Goal: Task Accomplishment & Management: Manage account settings

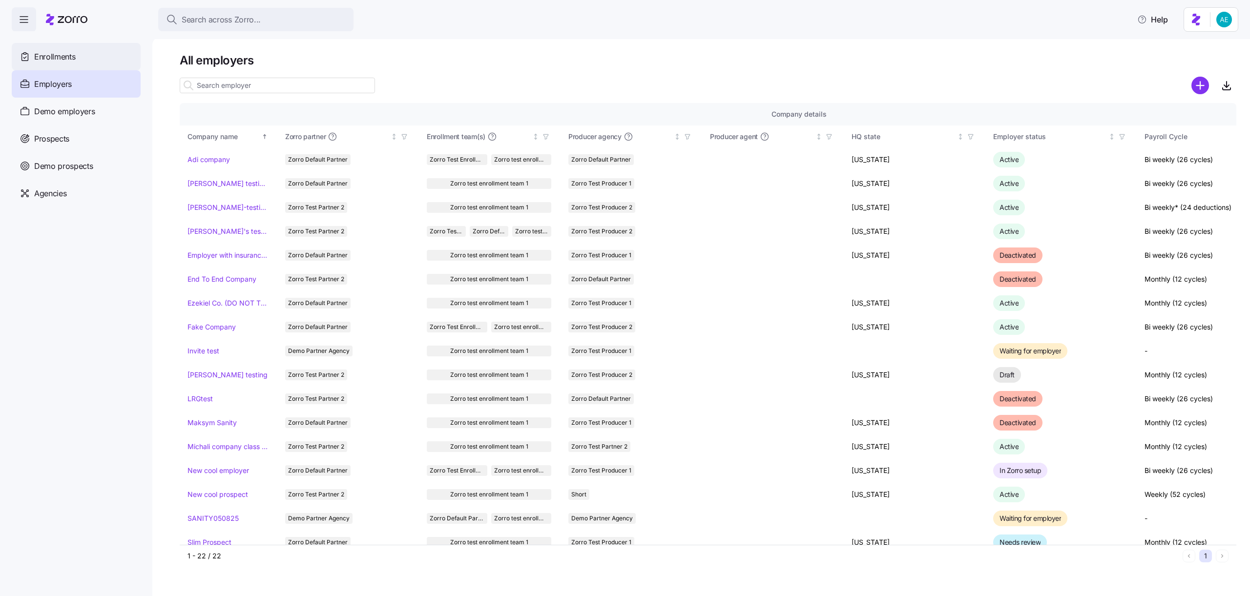
click at [62, 52] on span "Enrollments" at bounding box center [54, 57] width 41 height 12
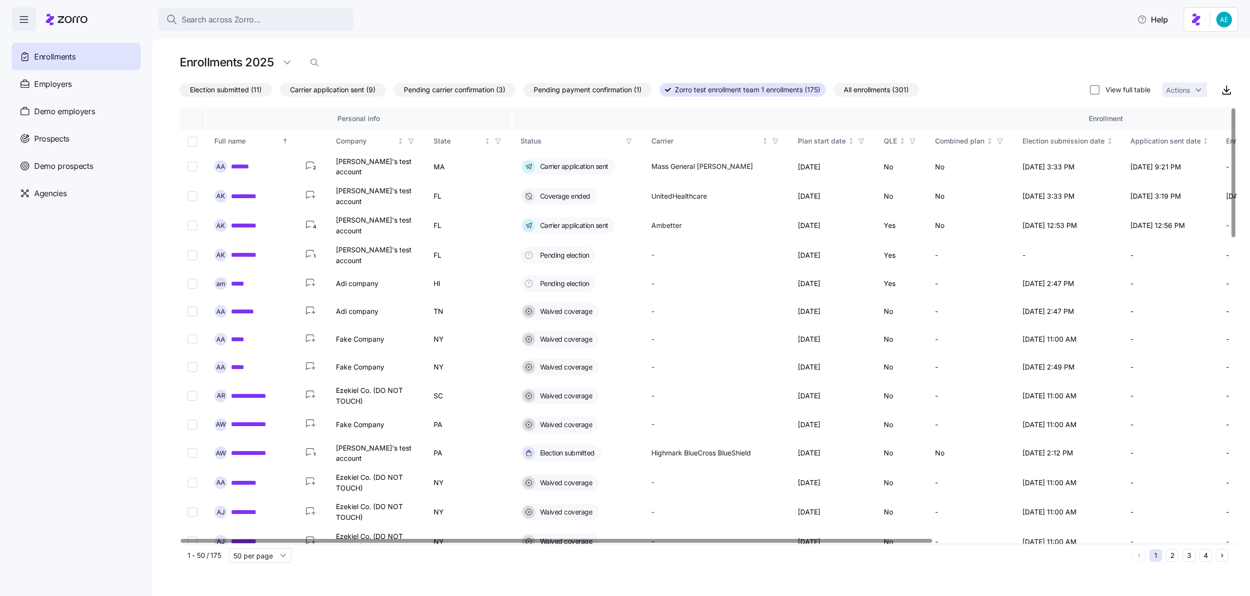
click at [252, 92] on span "Election submitted (11)" at bounding box center [226, 90] width 72 height 13
click at [180, 92] on input "Election submitted (11)" at bounding box center [180, 92] width 0 height 0
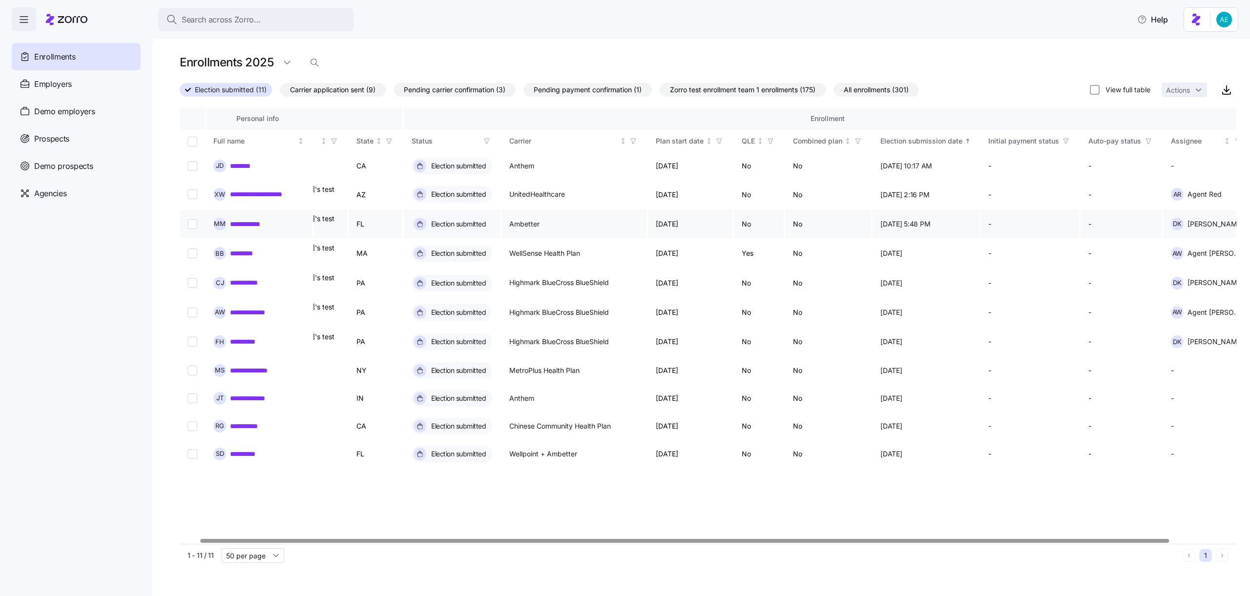
scroll to position [0, 93]
click at [195, 366] on input "Select record 8" at bounding box center [193, 371] width 10 height 10
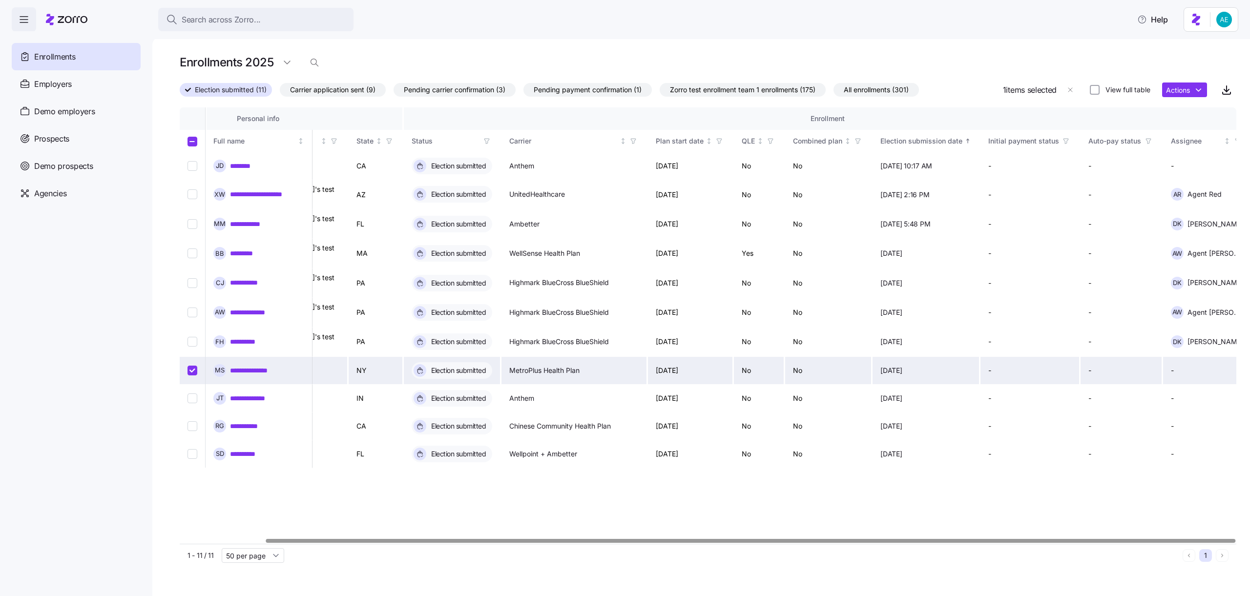
click at [195, 366] on input "Select record 8" at bounding box center [193, 371] width 10 height 10
checkbox input "false"
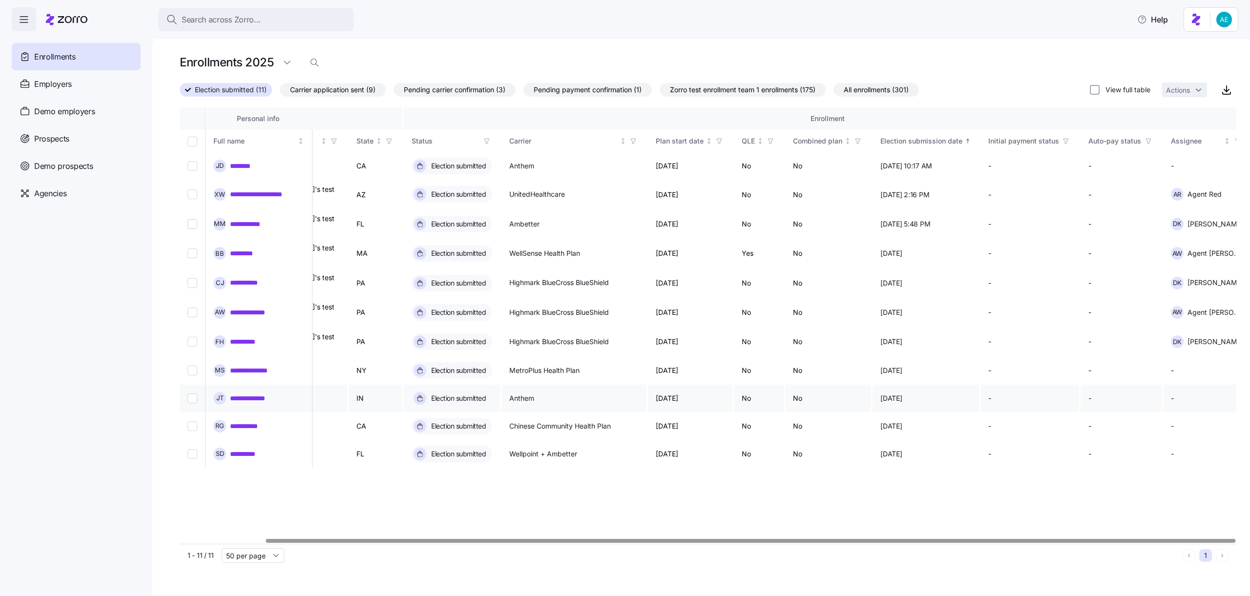
click at [191, 394] on input "Select record 9" at bounding box center [193, 399] width 10 height 10
checkbox input "true"
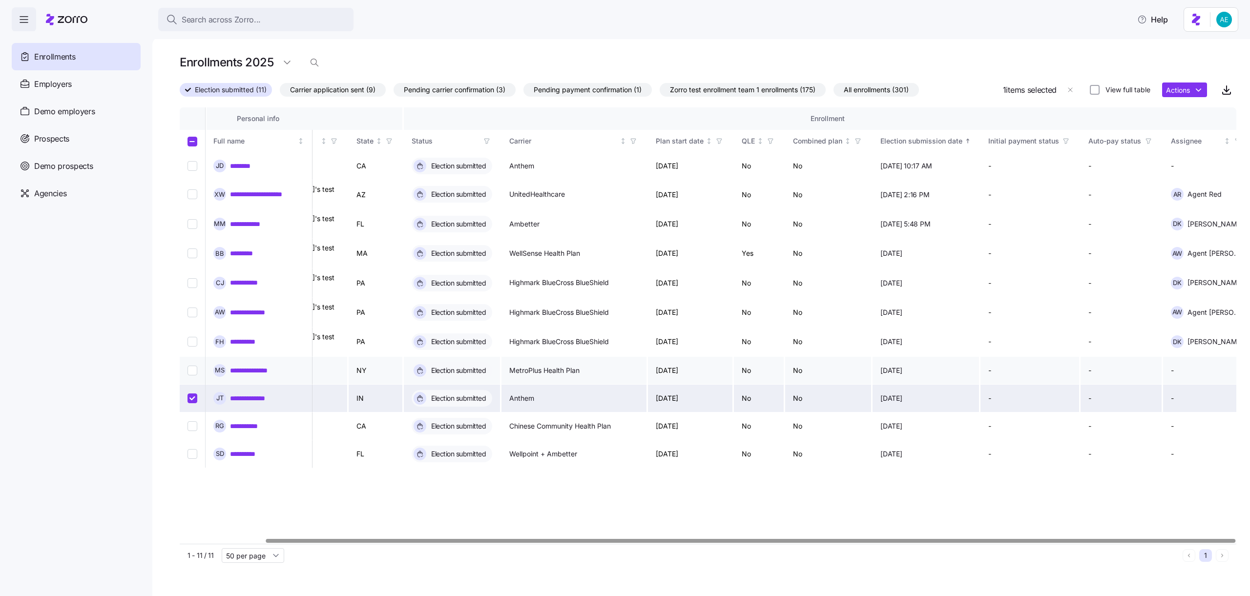
click at [191, 366] on input "Select record 8" at bounding box center [193, 371] width 10 height 10
checkbox input "true"
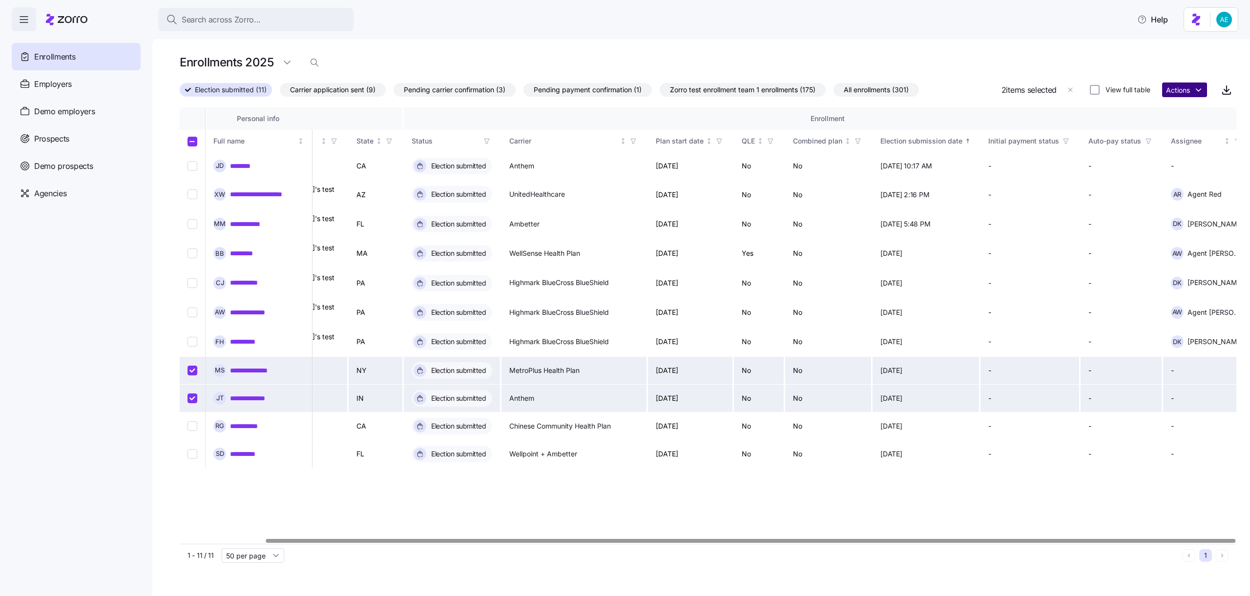
click at [1180, 95] on html "**********" at bounding box center [625, 295] width 1250 height 590
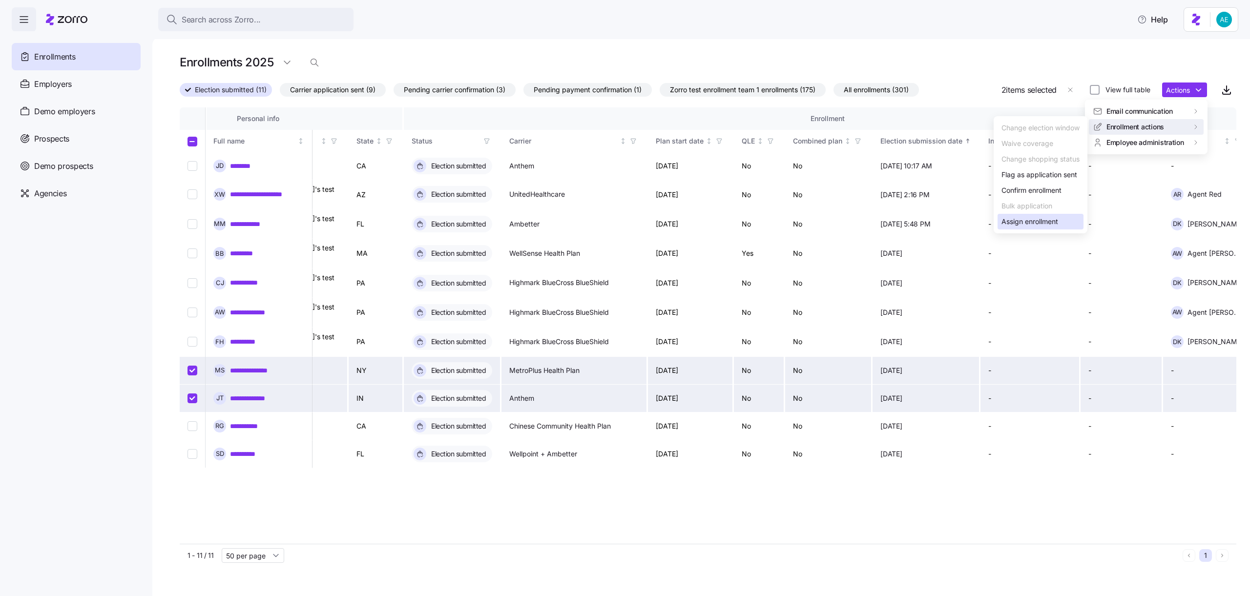
click at [1036, 219] on div "Assign enrollment" at bounding box center [1030, 221] width 57 height 11
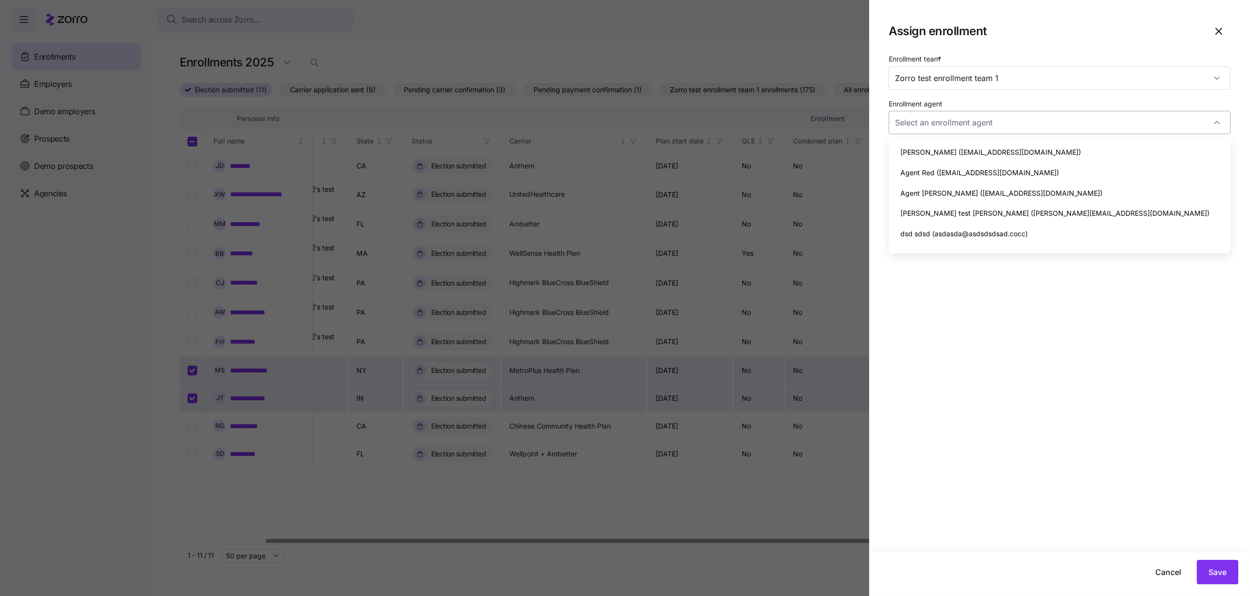
click at [987, 125] on input "Enrollment agent" at bounding box center [1060, 122] width 342 height 23
click at [980, 147] on span "[PERSON_NAME] ([EMAIL_ADDRESS][DOMAIN_NAME])" at bounding box center [991, 152] width 181 height 11
type input "[PERSON_NAME] ([EMAIL_ADDRESS][DOMAIN_NAME])"
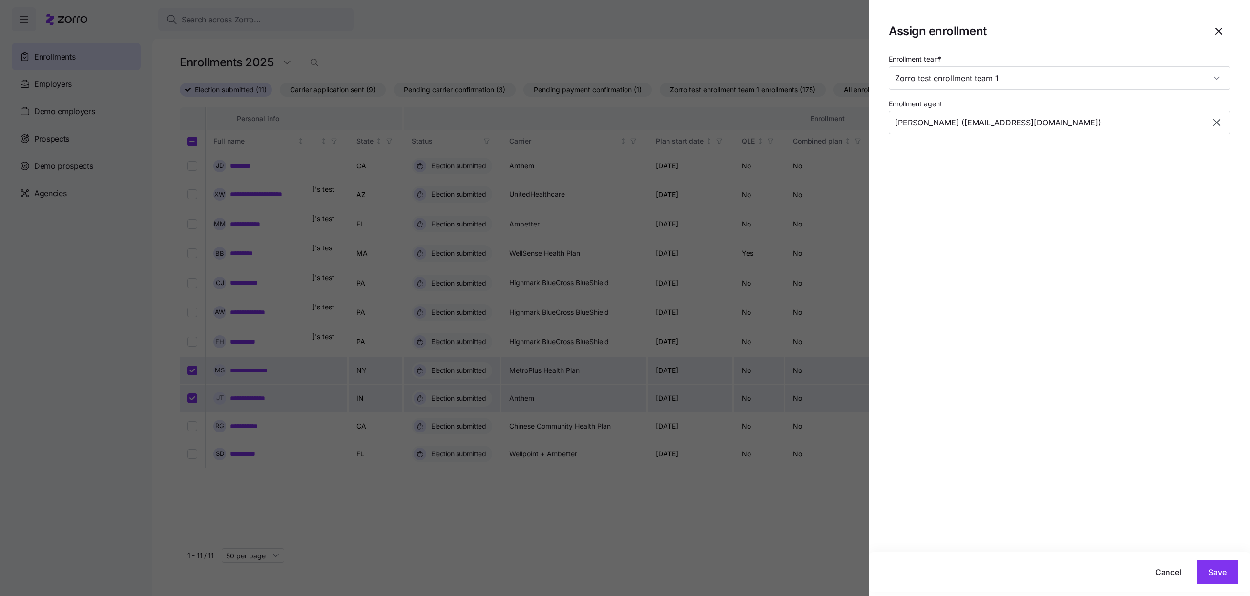
click at [989, 213] on div "Enrollment team * Zorro test enrollment team 1 Enrollment agent [PERSON_NAME] (…" at bounding box center [1059, 303] width 381 height 500
click at [1214, 562] on button "Save" at bounding box center [1218, 572] width 42 height 24
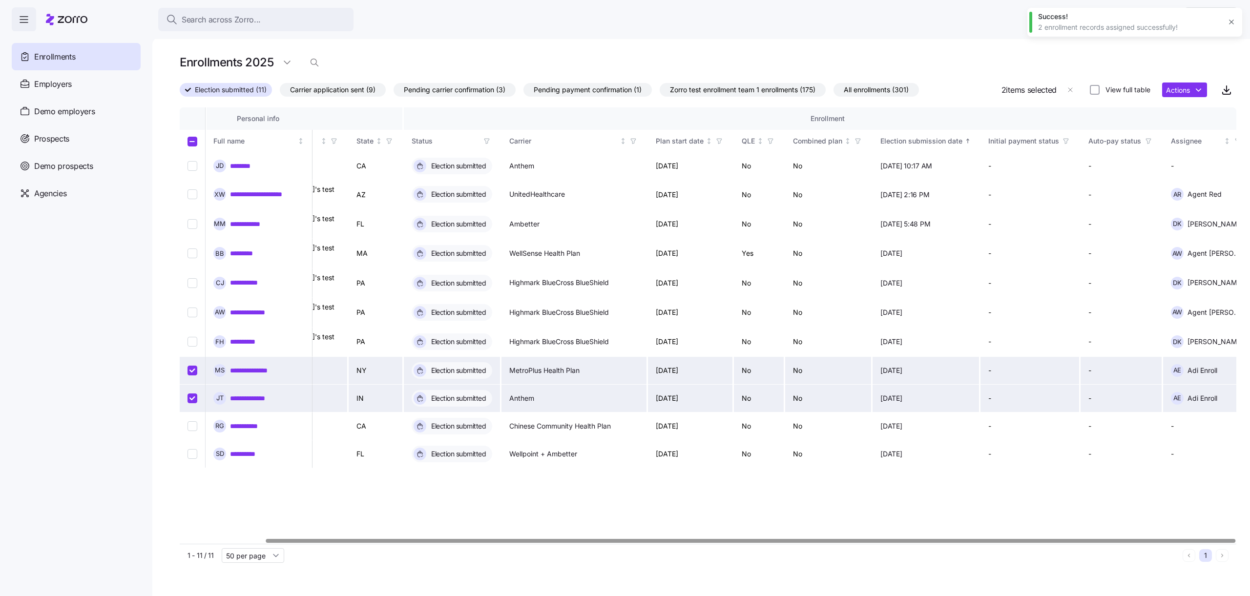
click at [198, 387] on td at bounding box center [193, 399] width 27 height 28
click at [192, 394] on input "Select record 9" at bounding box center [193, 399] width 10 height 10
checkbox input "false"
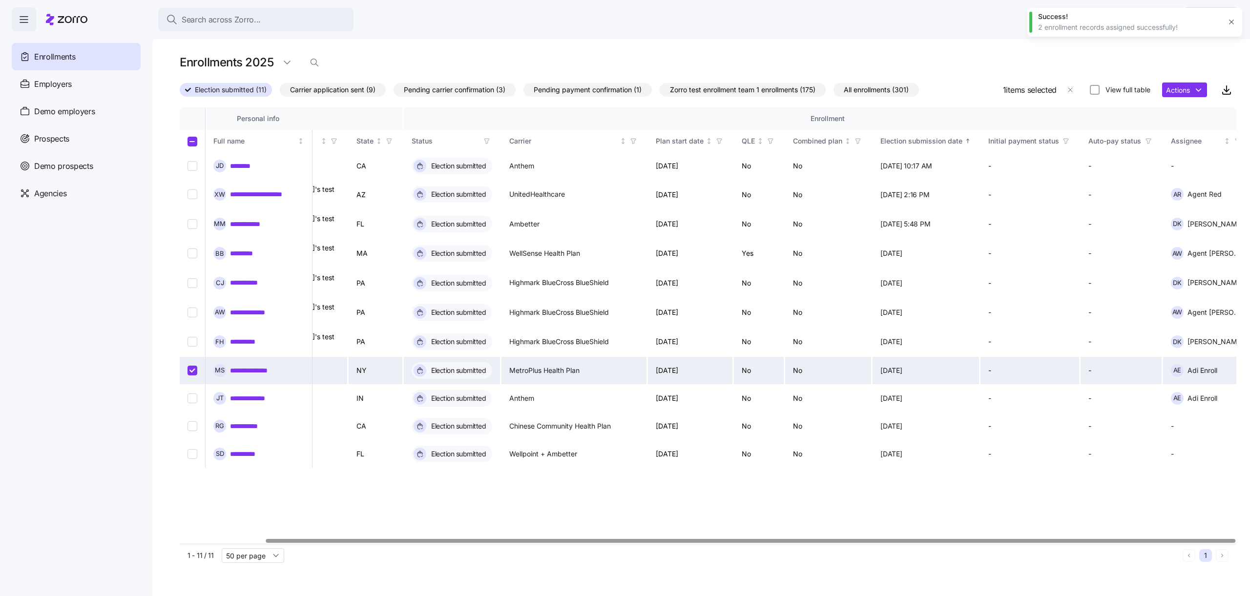
click at [192, 366] on td at bounding box center [193, 371] width 27 height 28
click at [192, 366] on input "Select record 8" at bounding box center [193, 371] width 10 height 10
checkbox input "false"
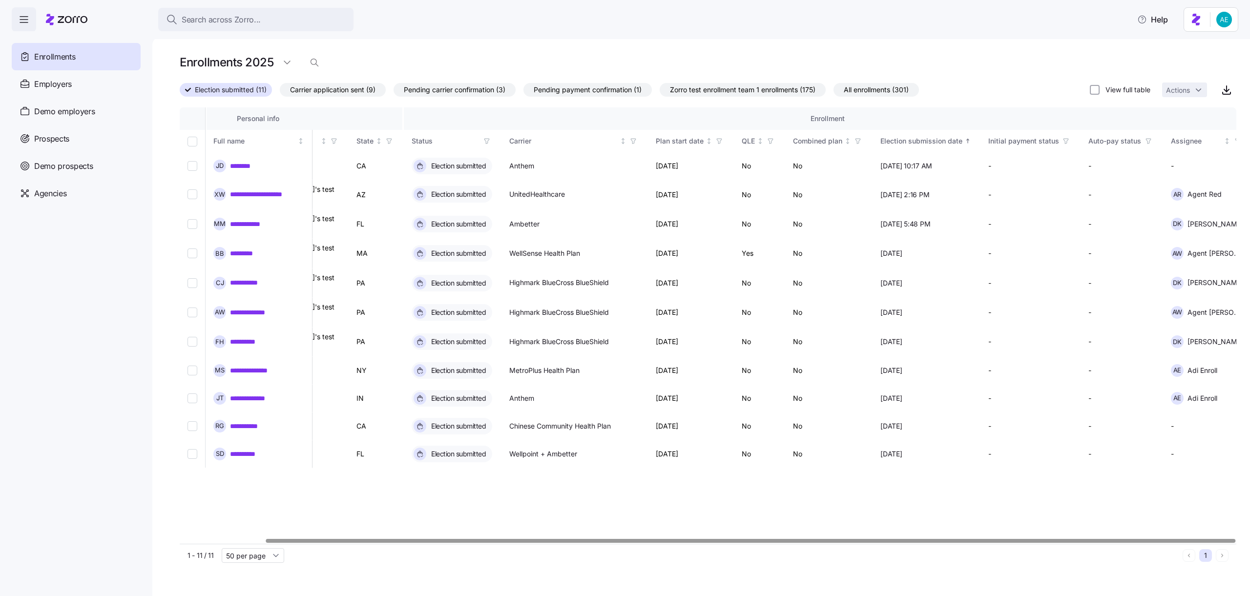
click at [151, 357] on nav "Enrollments Employers Demo employers Prospects Demo prospects Agencies" at bounding box center [76, 313] width 152 height 565
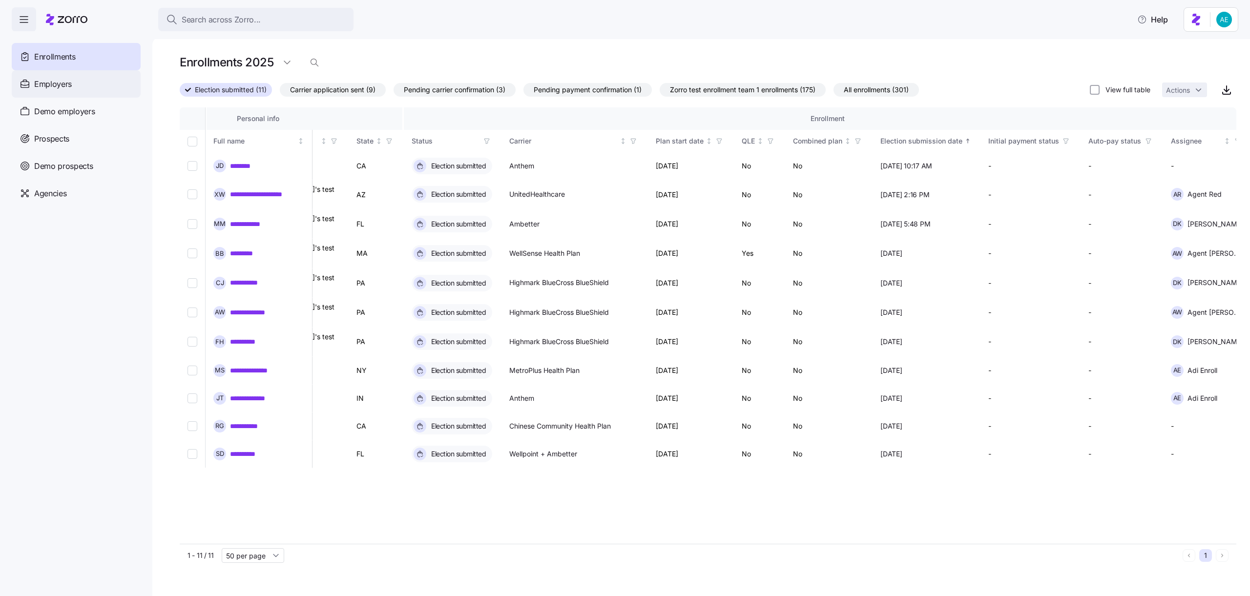
click at [85, 92] on div "Employers" at bounding box center [76, 83] width 129 height 27
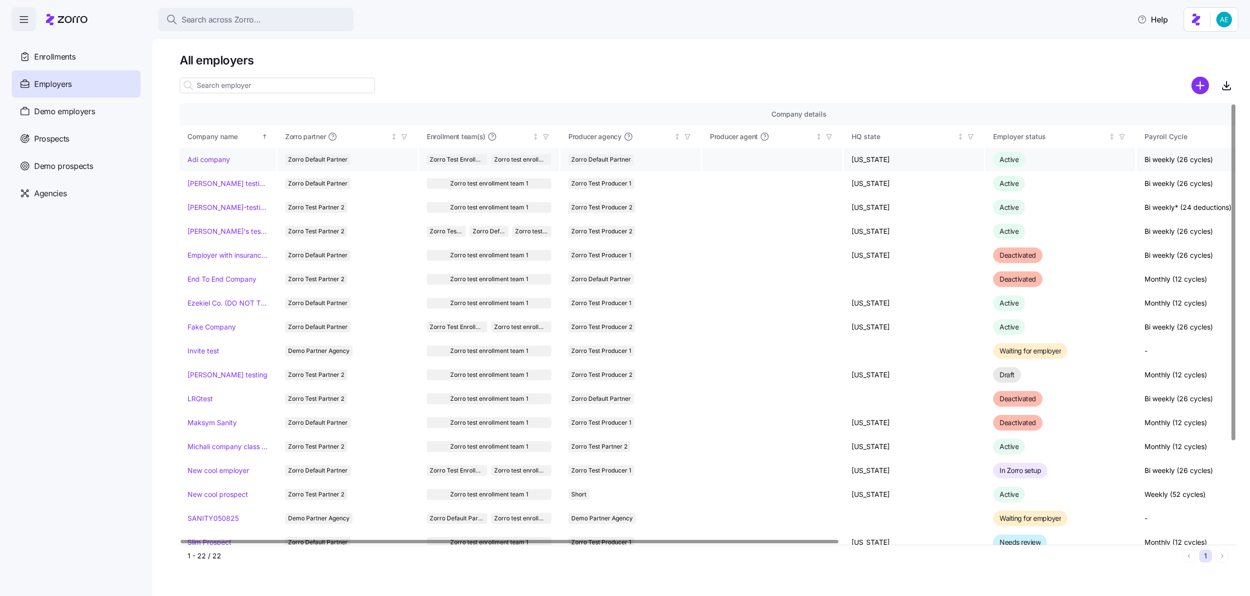
click at [210, 162] on link "Adi company" at bounding box center [209, 160] width 42 height 10
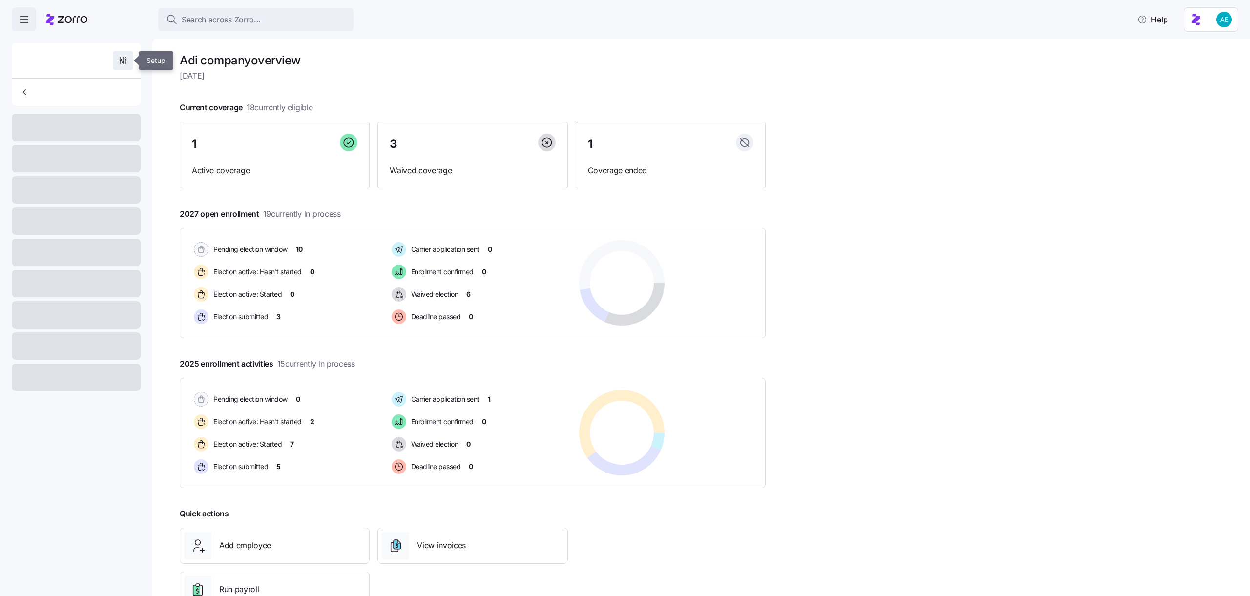
click at [122, 59] on icon "button" at bounding box center [123, 61] width 10 height 10
click at [127, 58] on icon "button" at bounding box center [123, 61] width 10 height 10
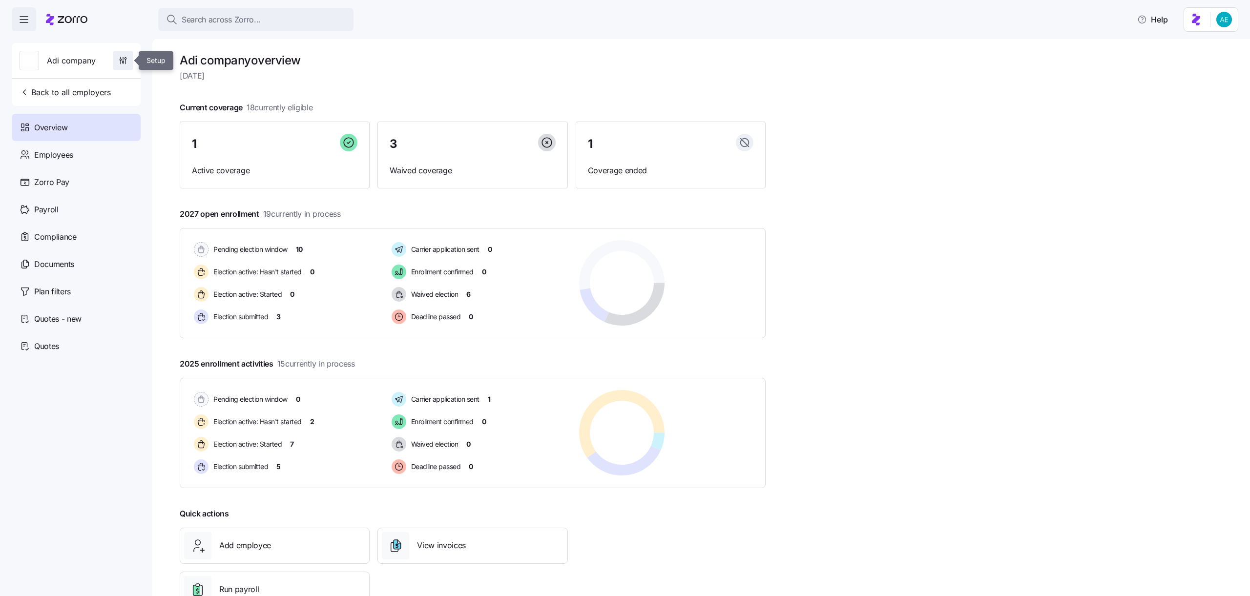
click at [127, 58] on icon "button" at bounding box center [123, 61] width 10 height 10
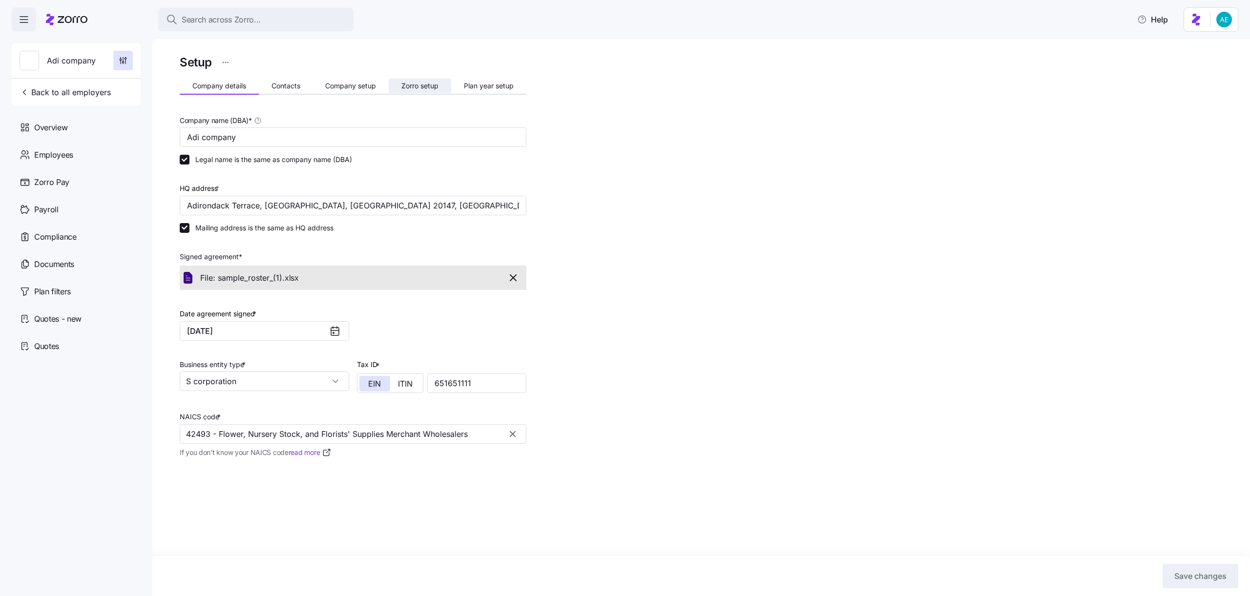
click at [405, 86] on span "Zorro setup" at bounding box center [419, 86] width 37 height 7
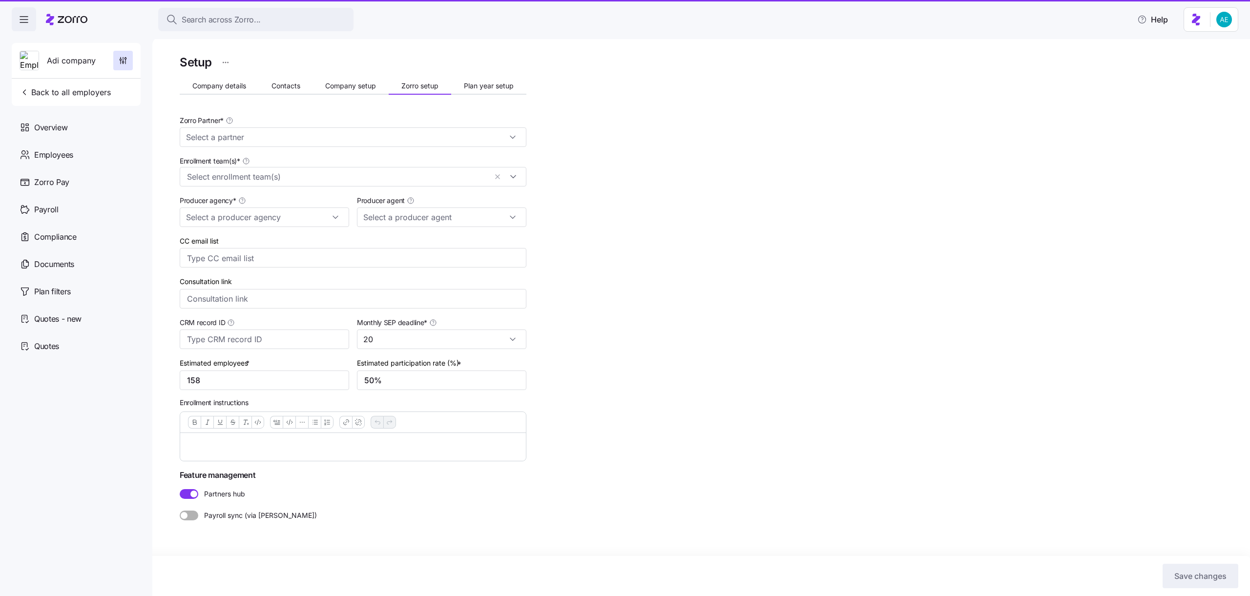
type input "Zorro Default Partner"
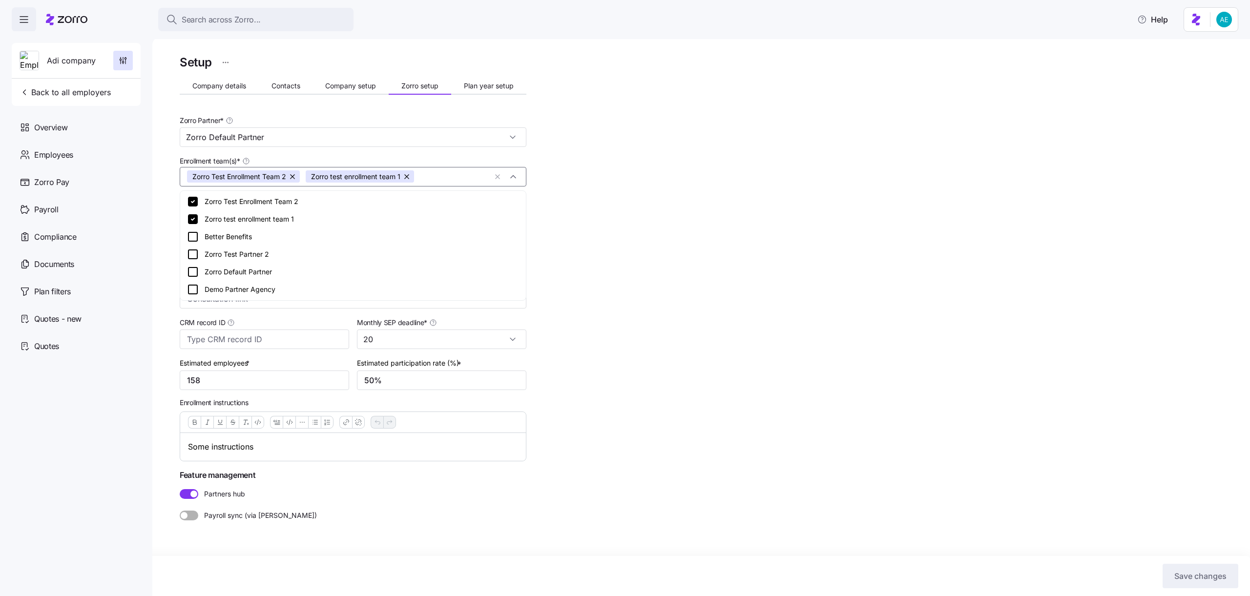
click at [515, 175] on div "Zorro Test Enrollment Team 2 Zorro test enrollment team 1" at bounding box center [353, 177] width 347 height 20
click at [969, 203] on div "Setup Company details Contacts Company setup Zorro setup Plan year setup Zorro …" at bounding box center [708, 310] width 1057 height 515
click at [76, 18] on icon at bounding box center [67, 20] width 42 height 12
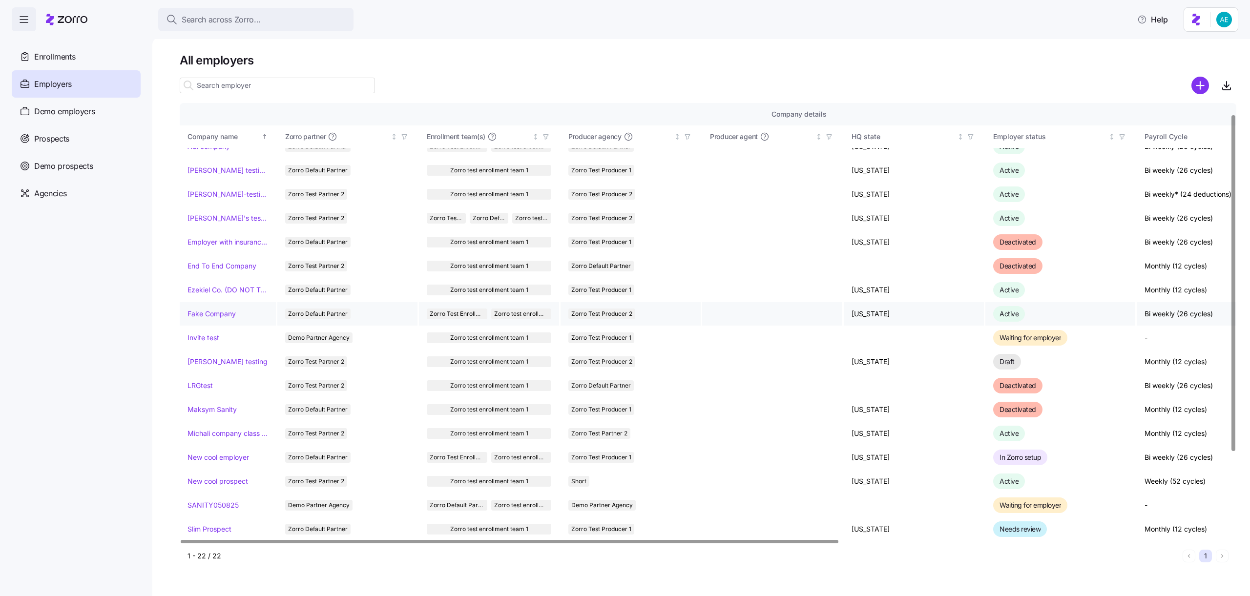
scroll to position [19, 0]
